Goal: Task Accomplishment & Management: Manage account settings

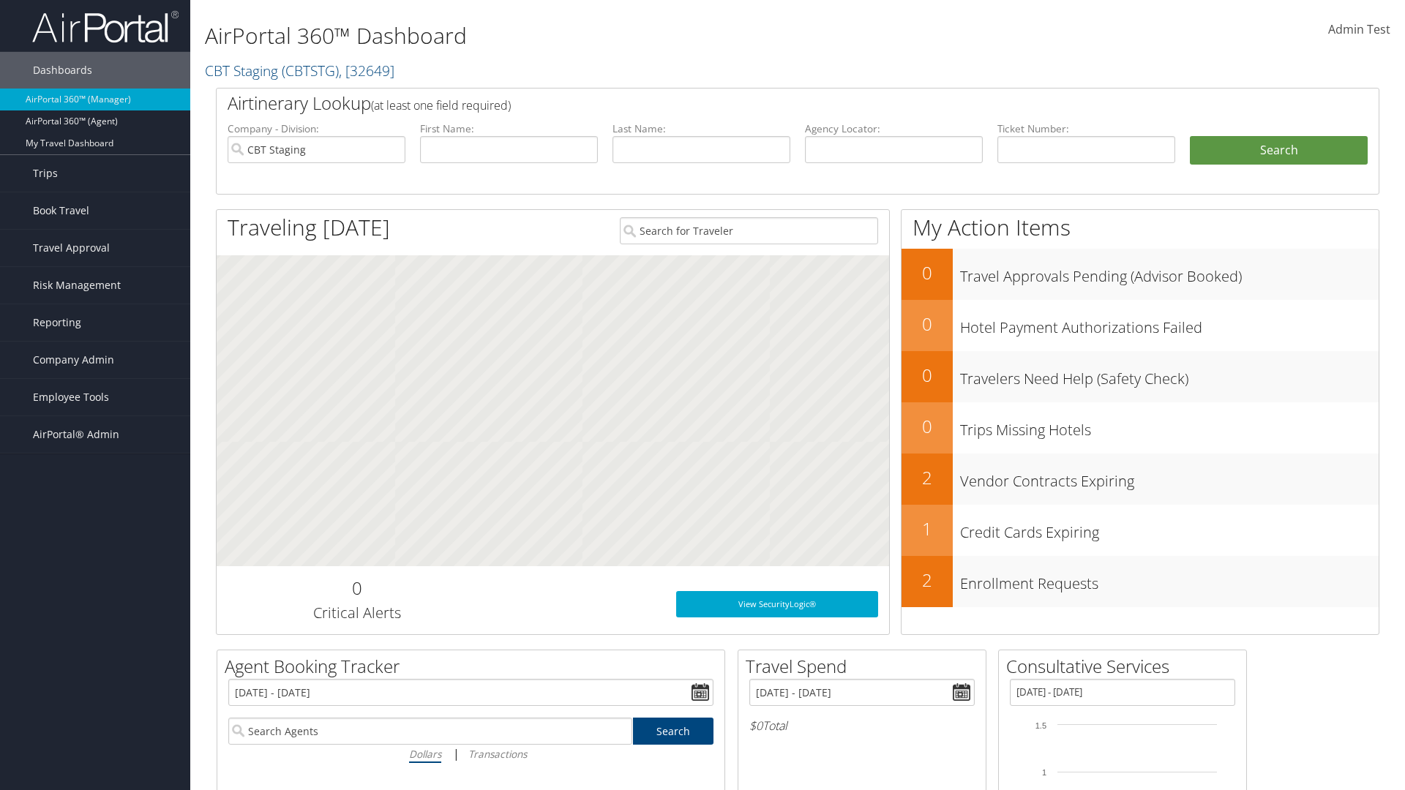
click at [1359, 29] on span "Admin Test" at bounding box center [1359, 29] width 62 height 16
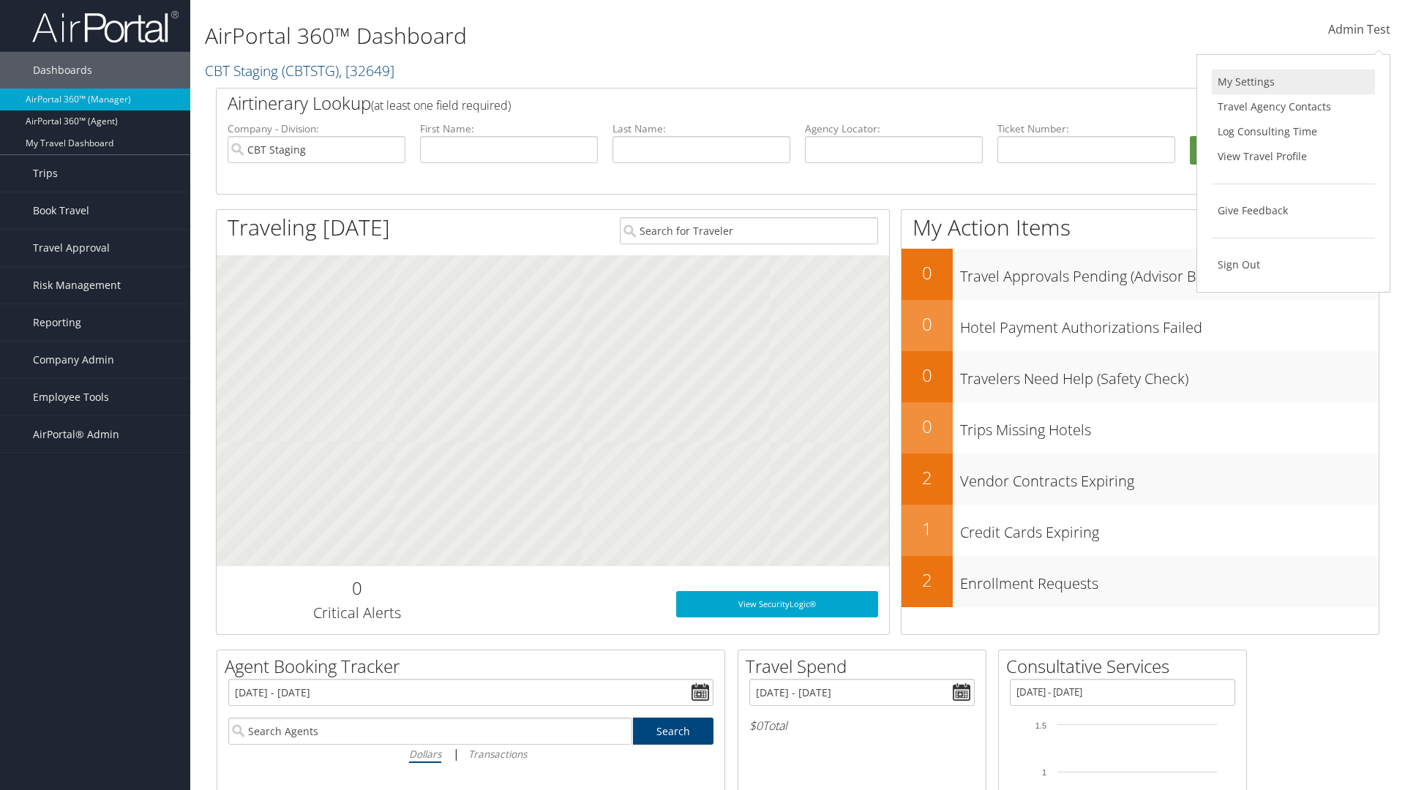
click at [1293, 82] on link "My Settings" at bounding box center [1293, 82] width 163 height 25
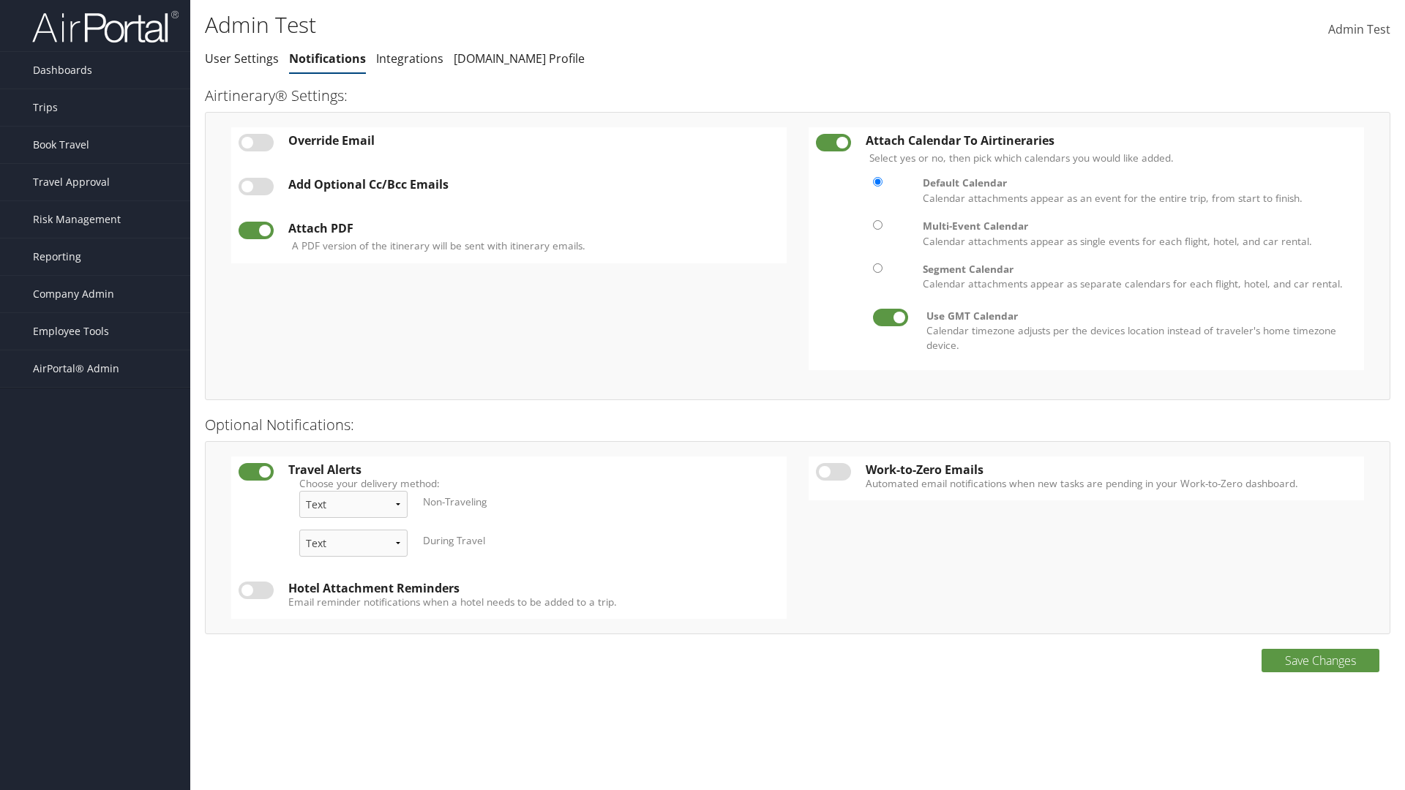
click at [256, 142] on label at bounding box center [256, 143] width 35 height 18
click at [255, 142] on input "checkbox" at bounding box center [251, 146] width 10 height 10
checkbox input "true"
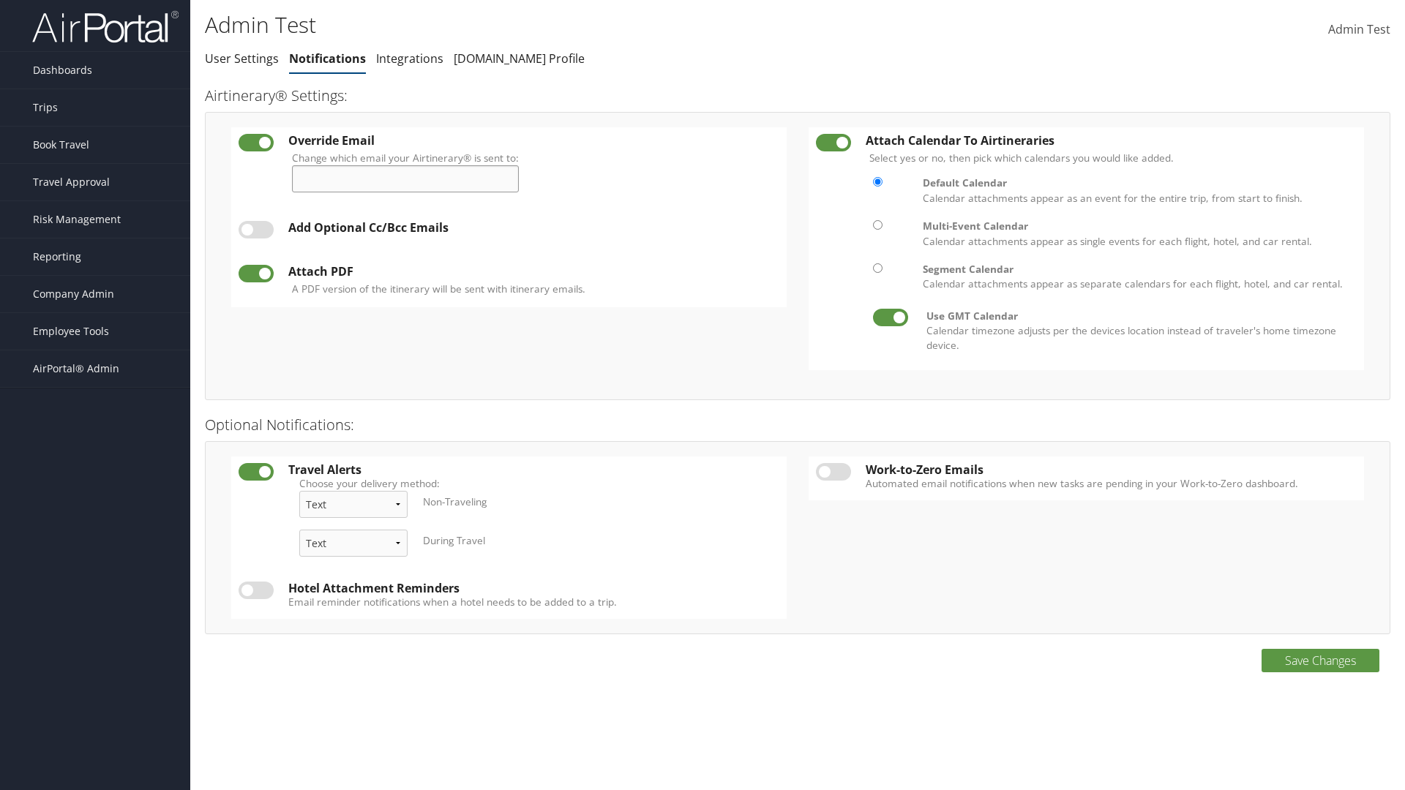
click at [411, 179] on input "Change which email your Airtinerary® is sent to:" at bounding box center [405, 178] width 227 height 27
type input "[EMAIL_ADDRESS][DOMAIN_NAME]"
click at [256, 230] on label at bounding box center [256, 230] width 35 height 18
click at [255, 230] on input "checkbox" at bounding box center [251, 233] width 10 height 10
checkbox input "true"
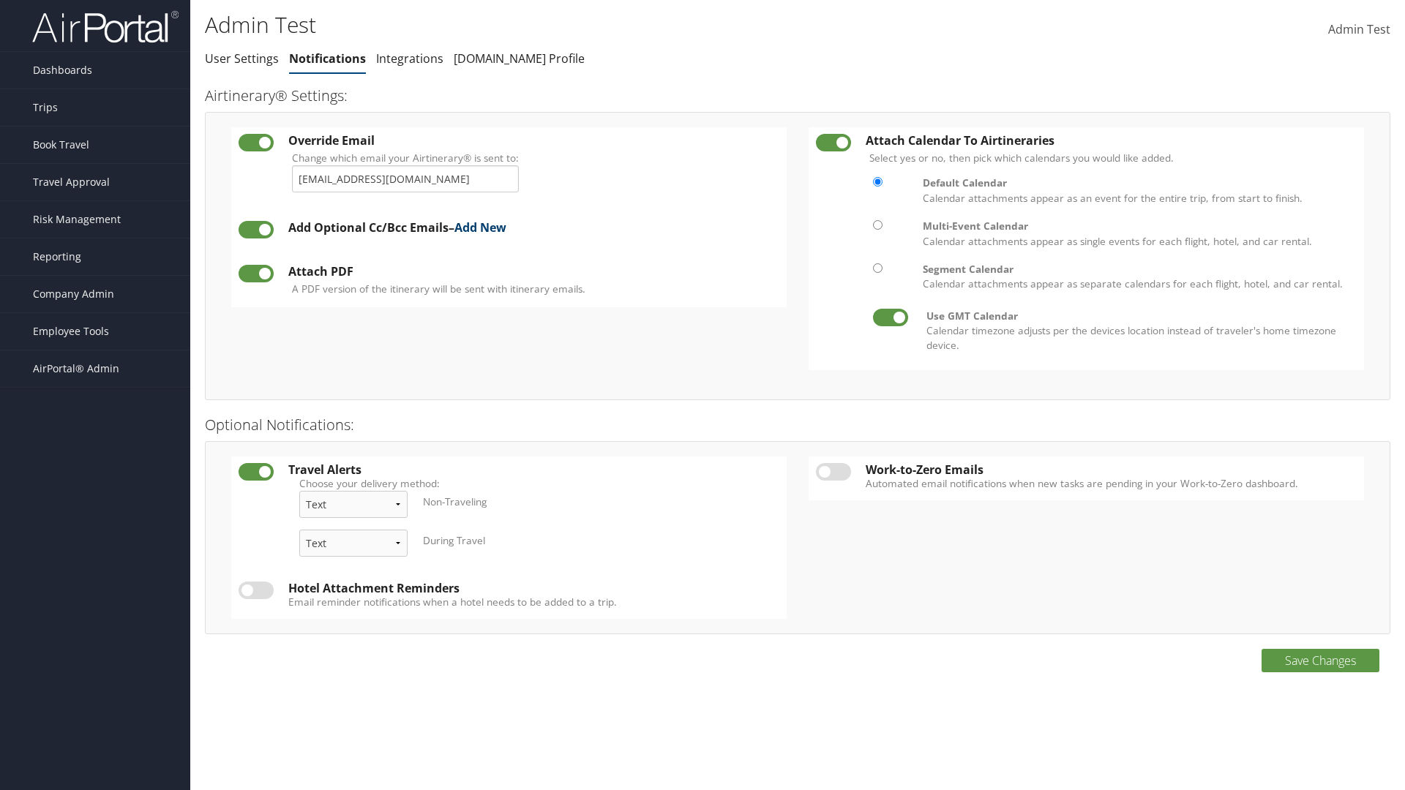
click at [486, 228] on link "Add New" at bounding box center [480, 228] width 52 height 16
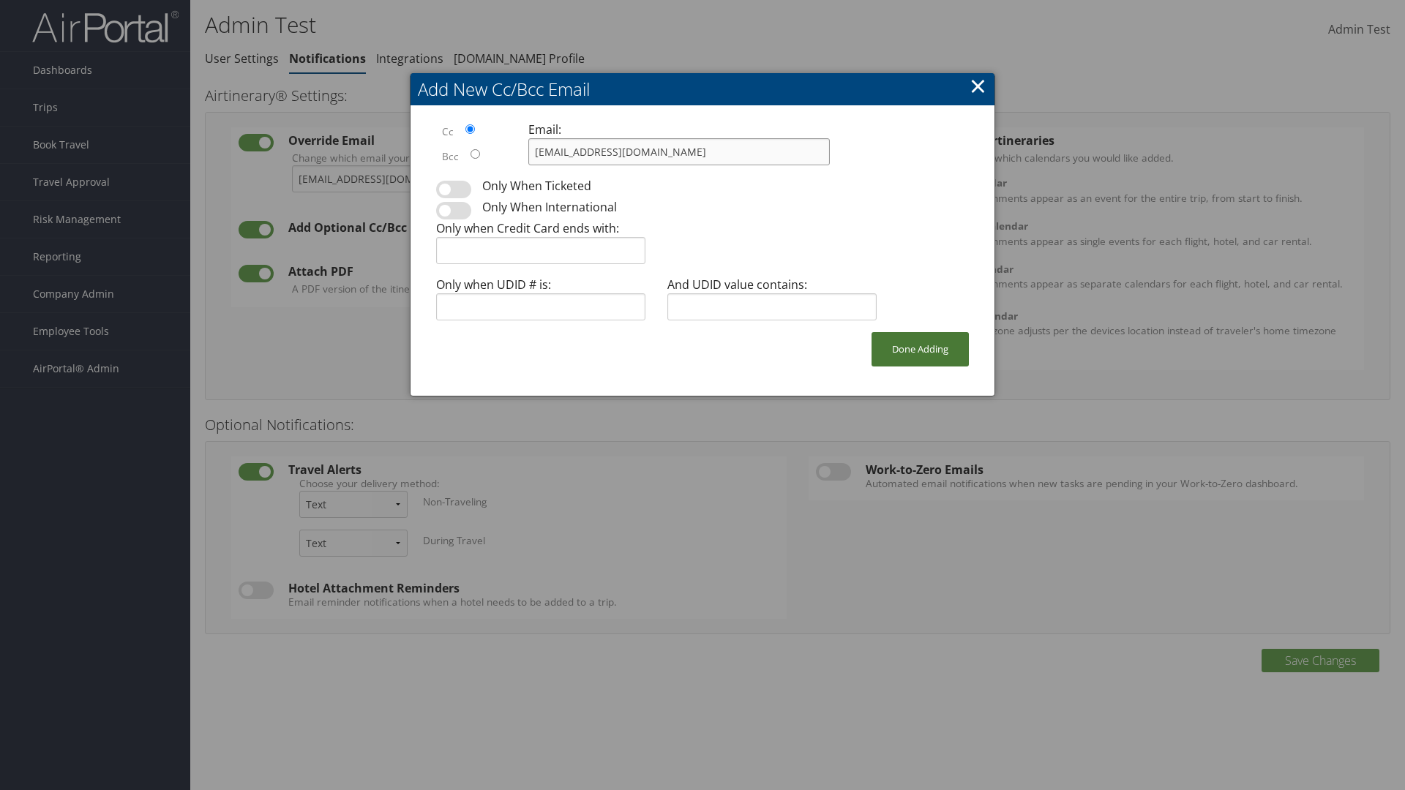
type input "[EMAIL_ADDRESS][DOMAIN_NAME]"
click at [920, 349] on button "Done Adding" at bounding box center [920, 349] width 97 height 34
click at [256, 278] on label at bounding box center [256, 279] width 35 height 18
click at [255, 278] on input "checkbox" at bounding box center [251, 282] width 10 height 10
checkbox input "false"
